Goal: Task Accomplishment & Management: Manage account settings

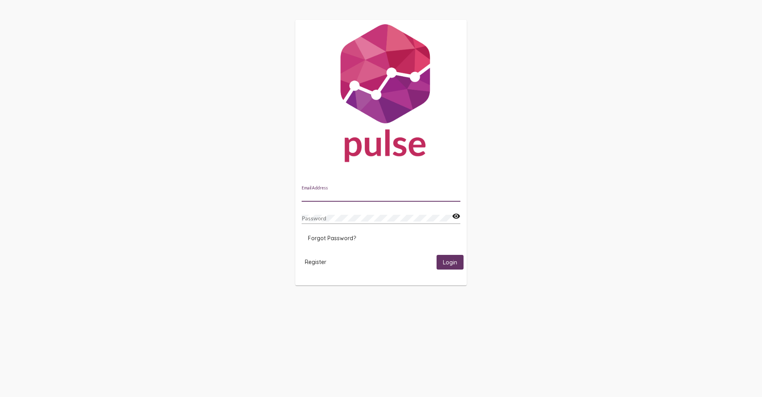
click at [342, 194] on input "Email Address" at bounding box center [381, 195] width 159 height 6
type input "[PERSON_NAME][EMAIL_ADDRESS][DOMAIN_NAME]"
click at [450, 262] on button "Login" at bounding box center [449, 262] width 27 height 15
click at [448, 263] on span "Login" at bounding box center [450, 262] width 14 height 7
click at [454, 216] on mat-icon "visibility" at bounding box center [456, 216] width 8 height 10
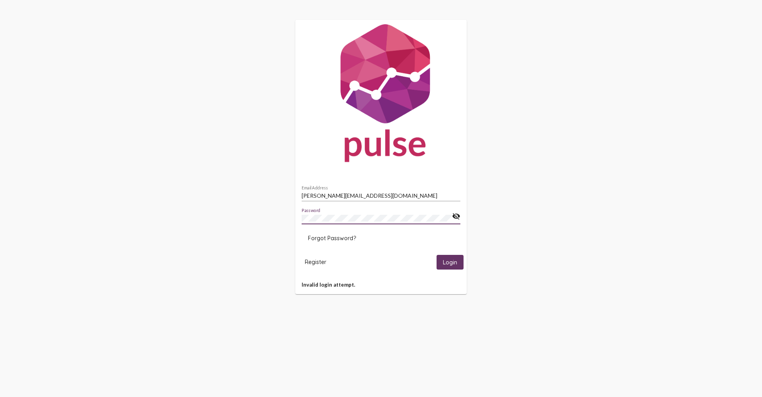
click at [450, 262] on button "Login" at bounding box center [449, 262] width 27 height 15
type input "alisa@pulseforgood@gmail.com"
click at [450, 262] on button "Login" at bounding box center [449, 262] width 27 height 15
click at [324, 234] on button "Forgot Password?" at bounding box center [332, 238] width 61 height 14
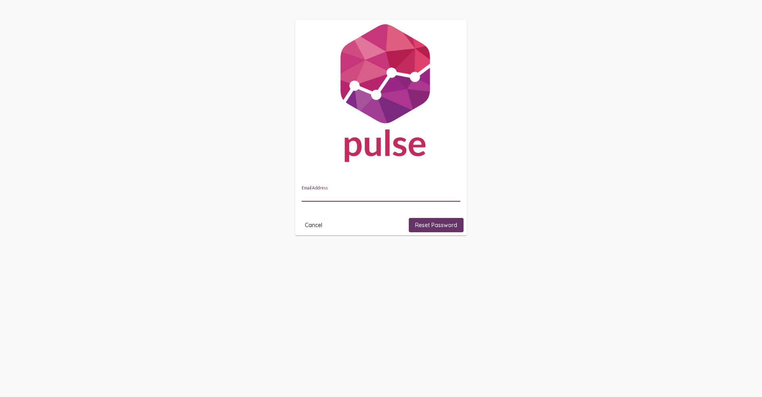
click at [353, 192] on input "Email Address" at bounding box center [381, 195] width 159 height 6
type input "[PERSON_NAME][EMAIL_ADDRESS][DOMAIN_NAME]"
click at [431, 218] on button "Reset Password" at bounding box center [436, 225] width 55 height 14
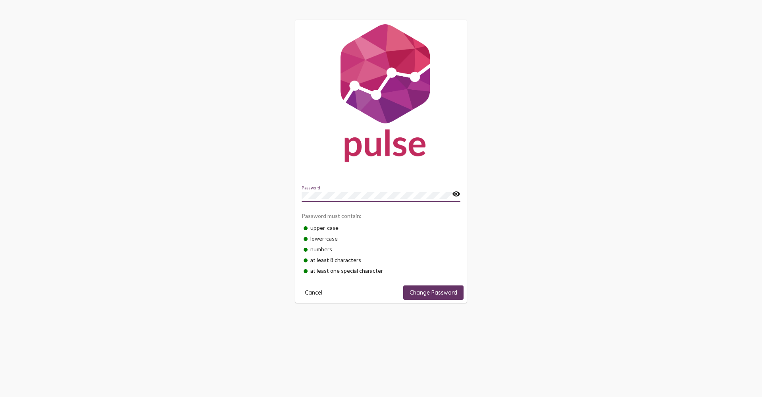
click at [440, 290] on span "Change Password" at bounding box center [433, 292] width 48 height 7
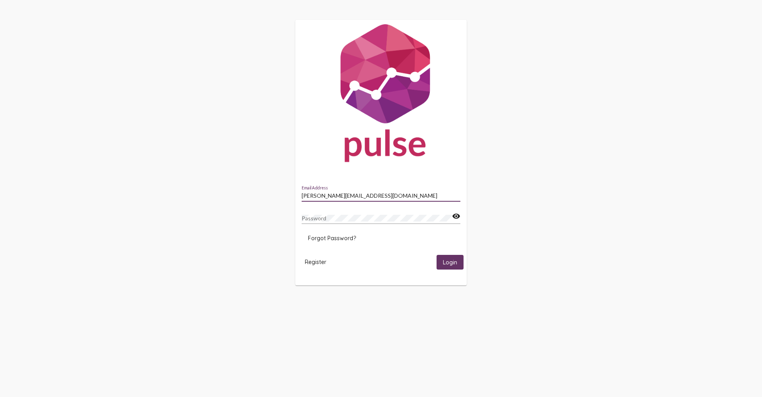
type input "[PERSON_NAME][EMAIL_ADDRESS][DOMAIN_NAME]"
click at [450, 262] on button "Login" at bounding box center [449, 262] width 27 height 15
